Goal: Task Accomplishment & Management: Complete application form

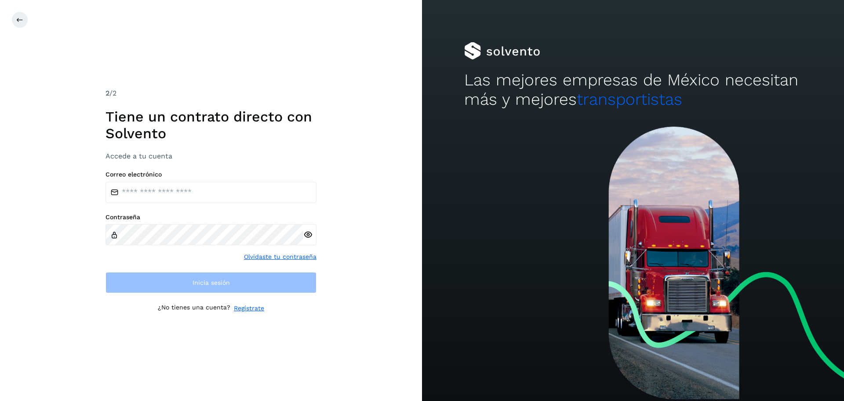
click at [148, 130] on h1 "Tiene un contrato directo con Solvento" at bounding box center [211, 125] width 211 height 34
drag, startPoint x: 98, startPoint y: 95, endPoint x: 123, endPoint y: 88, distance: 26.3
click at [122, 88] on div "2 /2 Tiene un contrato directo con [PERSON_NAME] Accede a tu cuenta Correo elec…" at bounding box center [211, 200] width 422 height 401
click at [18, 23] on icon at bounding box center [19, 19] width 7 height 7
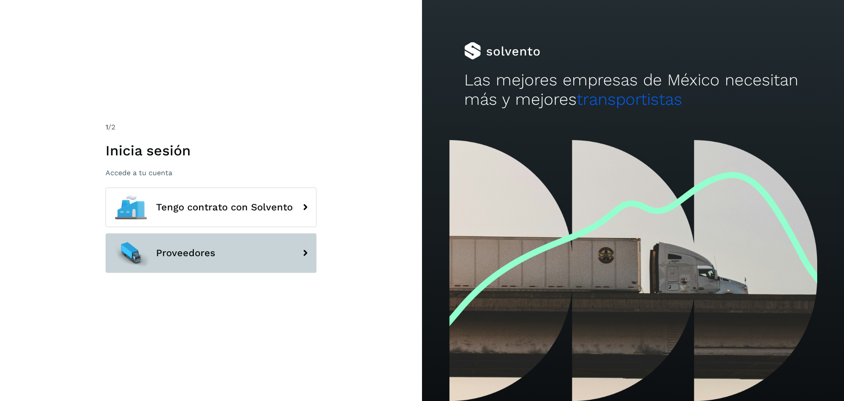
click at [190, 257] on span "Proveedores" at bounding box center [185, 253] width 59 height 11
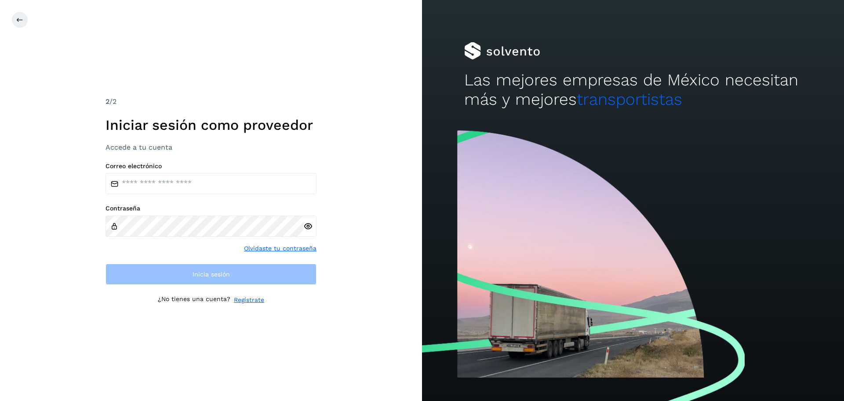
click at [249, 301] on link "Regístrate" at bounding box center [249, 299] width 30 height 9
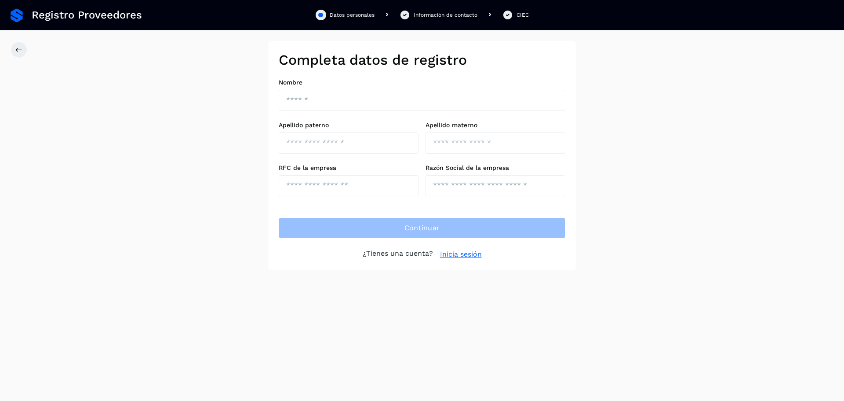
click at [422, 16] on div "Información de contacto" at bounding box center [446, 15] width 64 height 8
